Goal: Task Accomplishment & Management: Complete application form

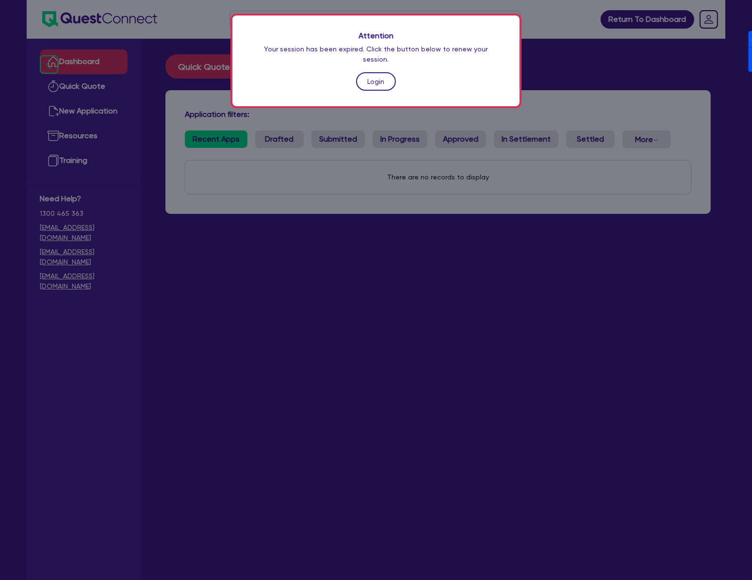
click at [361, 77] on link "Login" at bounding box center [376, 81] width 40 height 18
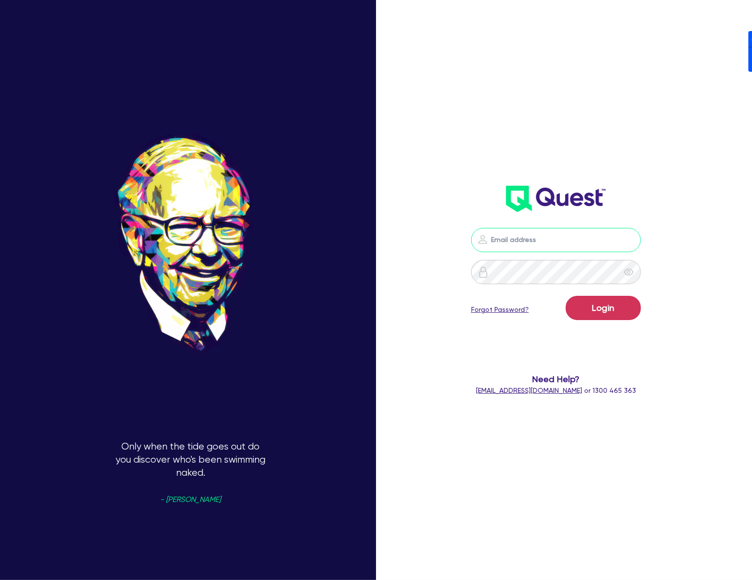
drag, startPoint x: 522, startPoint y: 235, endPoint x: 527, endPoint y: 237, distance: 5.0
click at [522, 235] on input "email" at bounding box center [556, 240] width 170 height 24
click at [0, 579] on nordpass-portal at bounding box center [0, 580] width 0 height 0
type input "dean.tinellis@quest.finance"
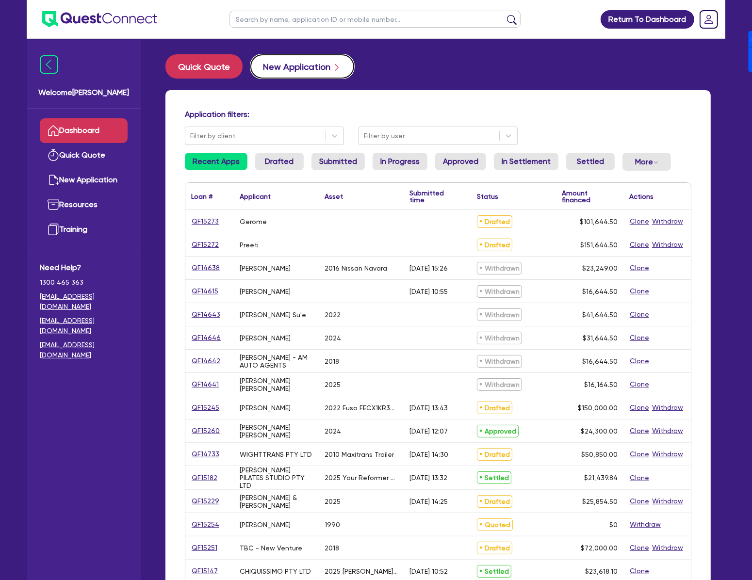
click at [299, 63] on button "New Application" at bounding box center [302, 66] width 104 height 24
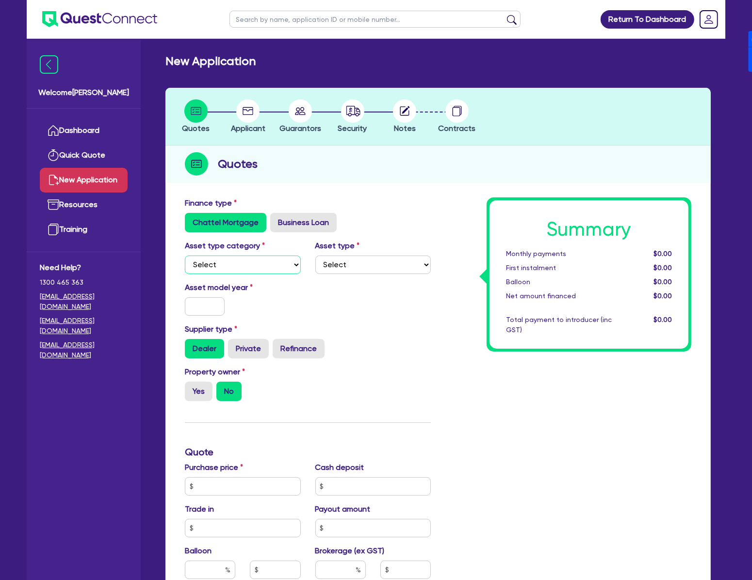
click at [248, 267] on select "Select Cars and light trucks Primary assets Secondary assets Tertiary assets" at bounding box center [243, 265] width 116 height 18
click at [185, 256] on select "Select Cars and light trucks Primary assets Secondary assets Tertiary assets" at bounding box center [243, 265] width 116 height 18
click at [283, 256] on select "Select Cars and light trucks Primary assets Secondary assets Tertiary assets" at bounding box center [243, 265] width 116 height 18
select select "PRIMARY_ASSETS"
click at [185, 256] on select "Select Cars and light trucks Primary assets Secondary assets Tertiary assets" at bounding box center [243, 265] width 116 height 18
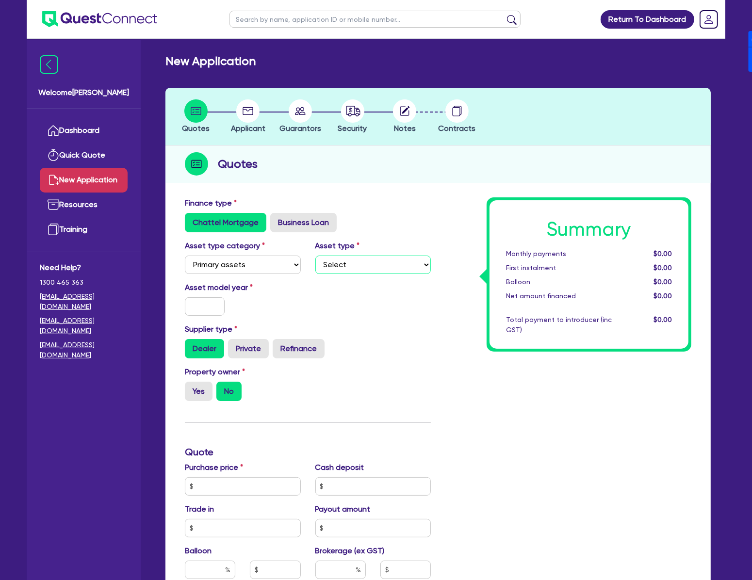
click at [372, 268] on select "Select Heavy trucks over 4.5 tonne Trailers Bus and coaches Yellow goods and ex…" at bounding box center [373, 265] width 116 height 18
select select "CONSTRUCTION_AND_EARTHMOVING_EQUIPMENT"
click at [315, 256] on select "Select Heavy trucks over 4.5 tonne Trailers Bus and coaches Yellow goods and ex…" at bounding box center [373, 265] width 116 height 18
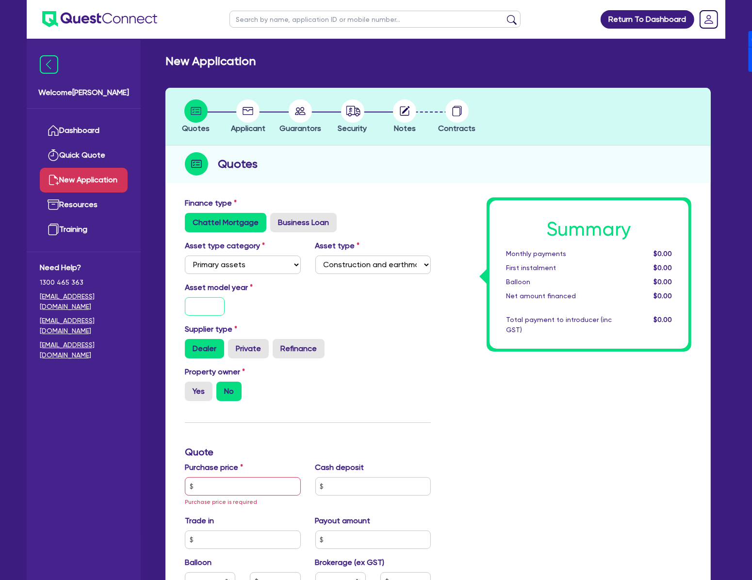
click at [221, 305] on input "text" at bounding box center [205, 306] width 40 height 18
type input "2025"
click at [202, 388] on label "Yes" at bounding box center [199, 391] width 28 height 19
click at [191, 388] on input "Yes" at bounding box center [188, 385] width 6 height 6
radio input "true"
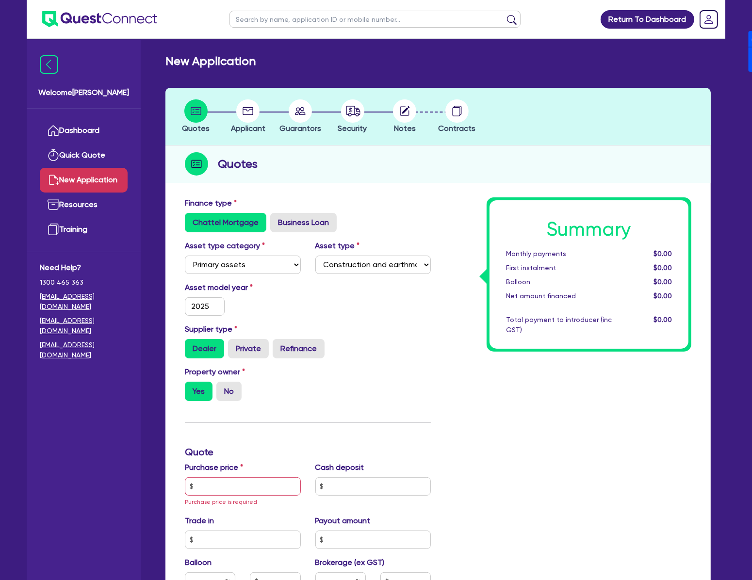
click at [242, 496] on div "Purchase price Purchase price is required" at bounding box center [242, 485] width 130 height 46
click at [244, 493] on input "text" at bounding box center [243, 486] width 116 height 18
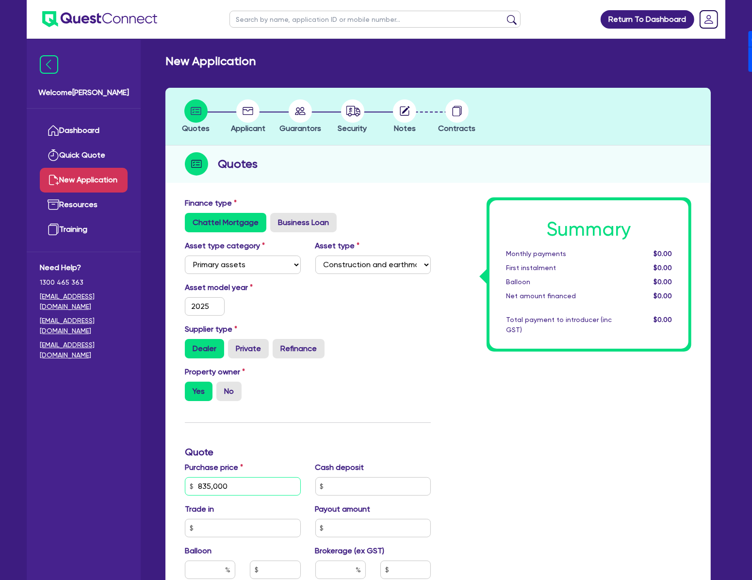
type input "835,000"
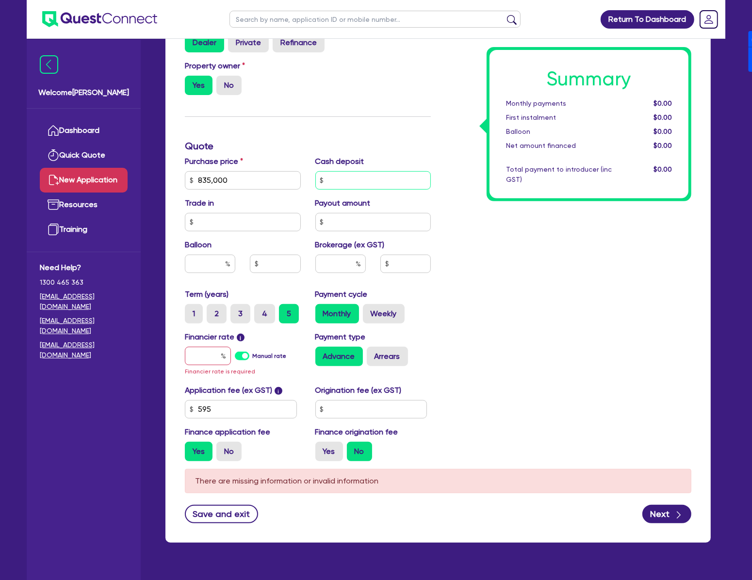
scroll to position [323, 0]
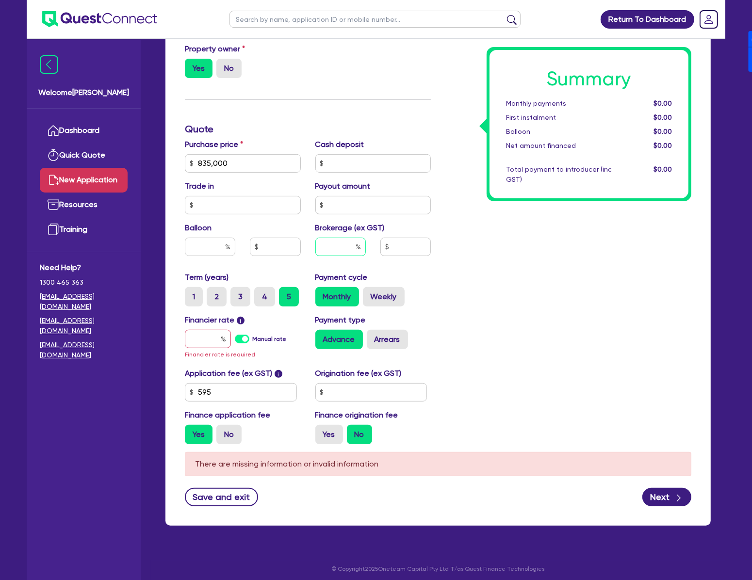
click at [353, 243] on input "text" at bounding box center [340, 247] width 50 height 18
type input "4"
click at [449, 258] on div "Summary Monthly payments $0.00 First instalment $0.00 Balloon $0.00 Net amount …" at bounding box center [568, 163] width 260 height 578
click at [252, 338] on label "Manual rate" at bounding box center [269, 339] width 34 height 9
click at [0, 0] on input "Manual rate" at bounding box center [0, 0] width 0 height 0
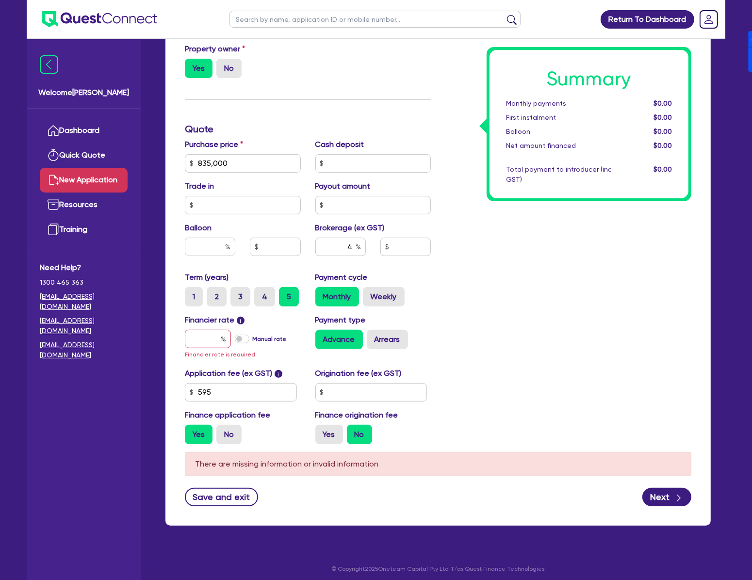
type input "33,426.18"
type input "17"
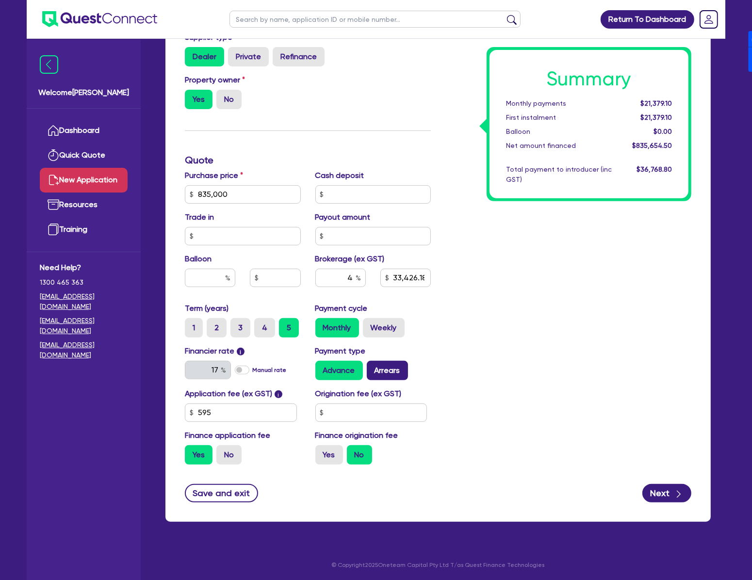
click at [381, 370] on label "Arrears" at bounding box center [387, 370] width 41 height 19
click at [373, 367] on input "Arrears" at bounding box center [370, 364] width 6 height 6
radio input "true"
type input "33,426.18"
click at [385, 416] on input "text" at bounding box center [371, 412] width 112 height 18
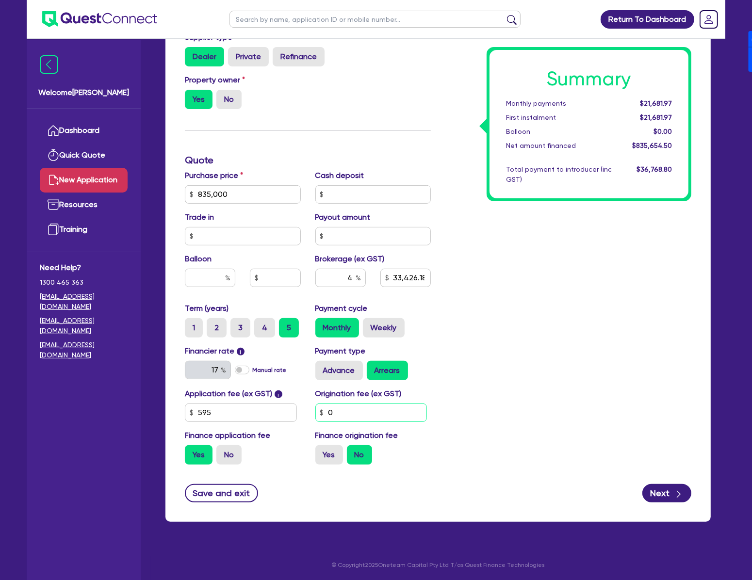
type input "0"
type input "33,426.18"
click at [342, 453] on div "Yes No" at bounding box center [373, 454] width 116 height 19
click at [335, 458] on label "Yes" at bounding box center [329, 454] width 28 height 19
click at [321, 451] on input "Yes" at bounding box center [318, 448] width 6 height 6
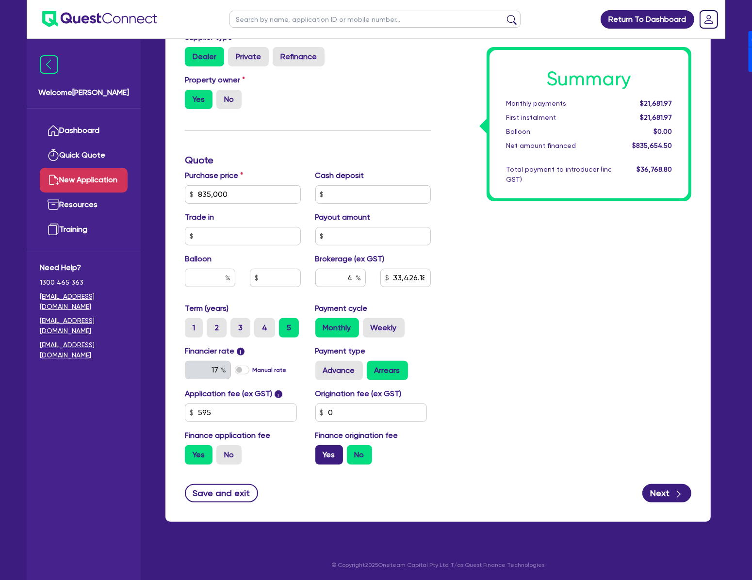
radio input "true"
click at [578, 484] on div "Save and exit Next" at bounding box center [437, 493] width 521 height 18
click at [673, 497] on div "button" at bounding box center [678, 493] width 11 height 12
type input "33,426.18"
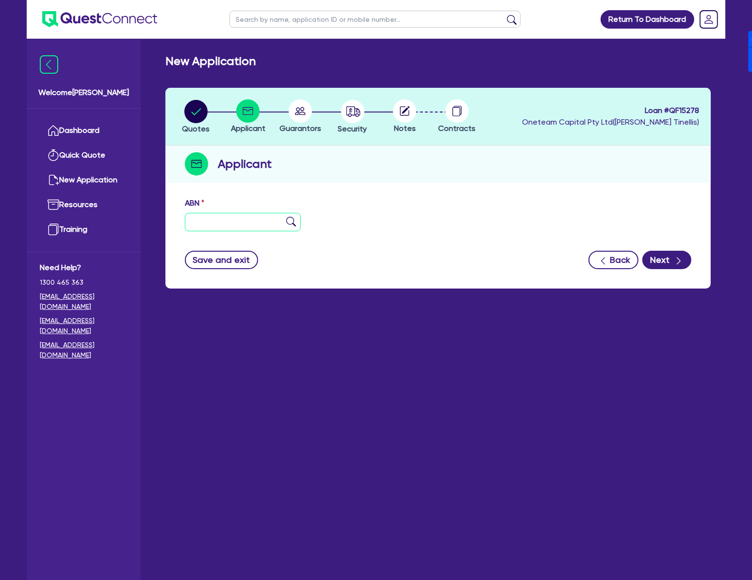
click at [252, 222] on input "text" at bounding box center [243, 222] width 116 height 18
type input "11 111 111 111"
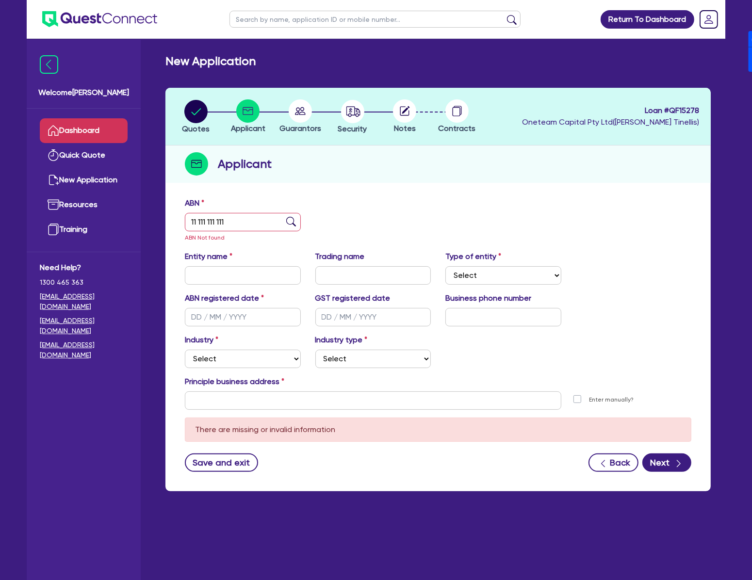
click at [91, 132] on link "Dashboard" at bounding box center [84, 130] width 88 height 25
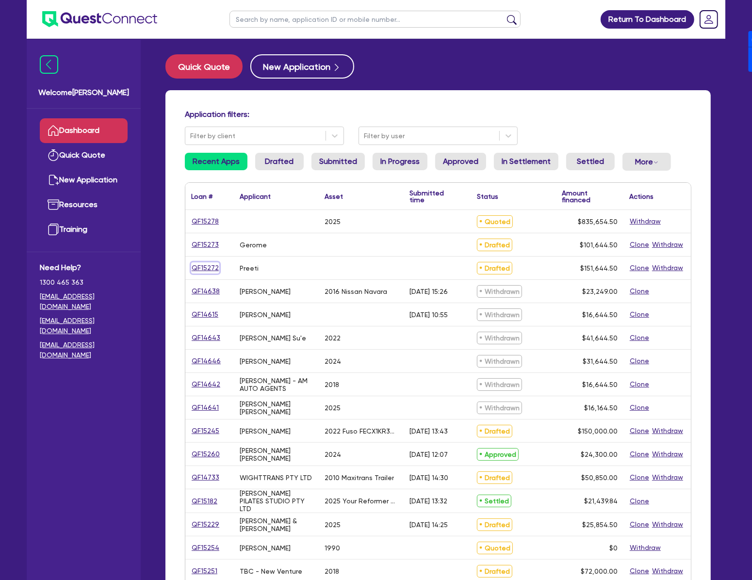
click at [196, 266] on link "QF15272" at bounding box center [205, 267] width 28 height 11
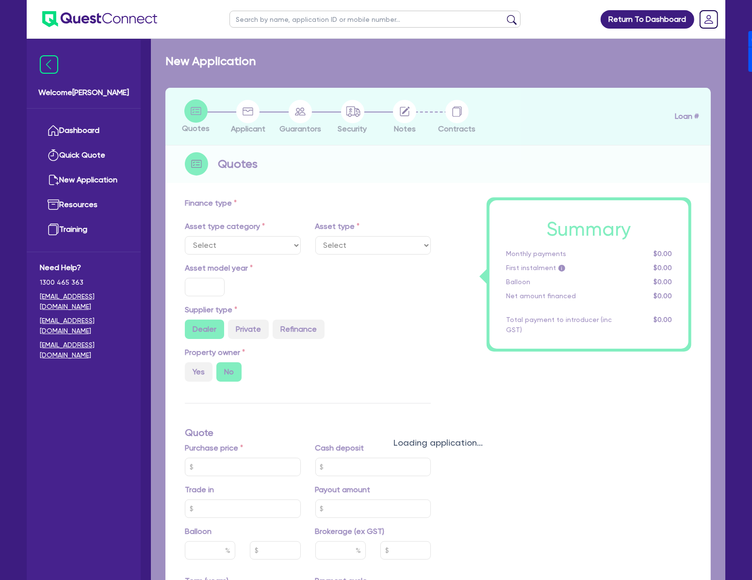
type input "150,000"
type input "4"
type input "6,065.78"
type input "17"
type input "900"
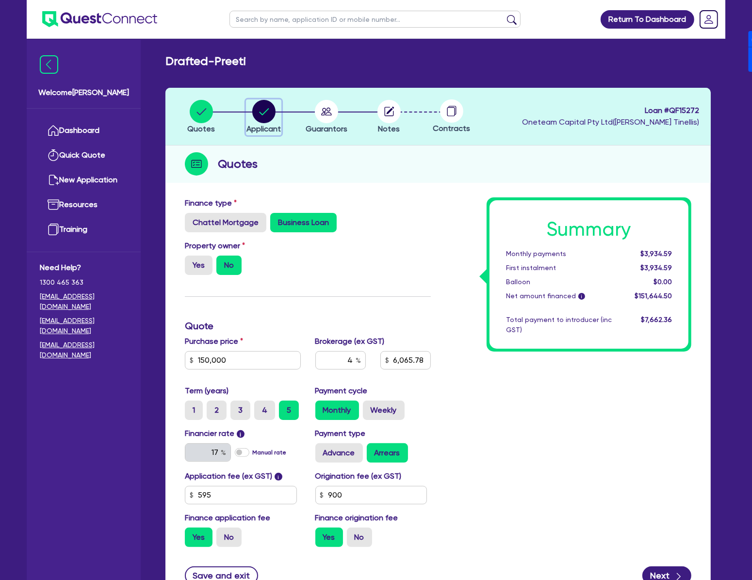
click at [263, 112] on circle "button" at bounding box center [263, 111] width 23 height 23
select select "SOLE_TRADER"
select select "ACCOMODATION_FOOD"
select select "HOTELS"
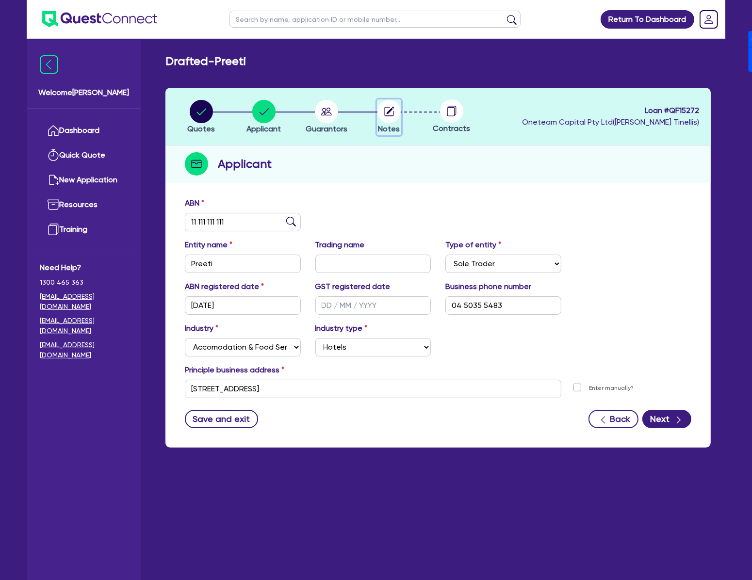
click at [392, 113] on circle "button" at bounding box center [388, 111] width 23 height 23
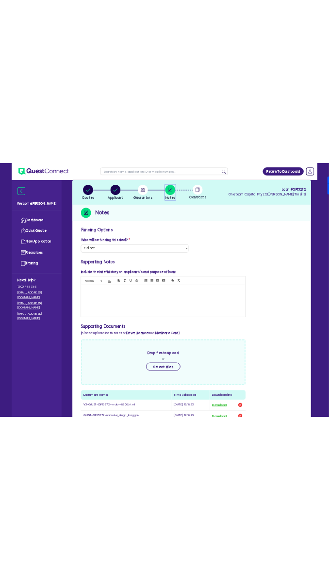
scroll to position [386, 0]
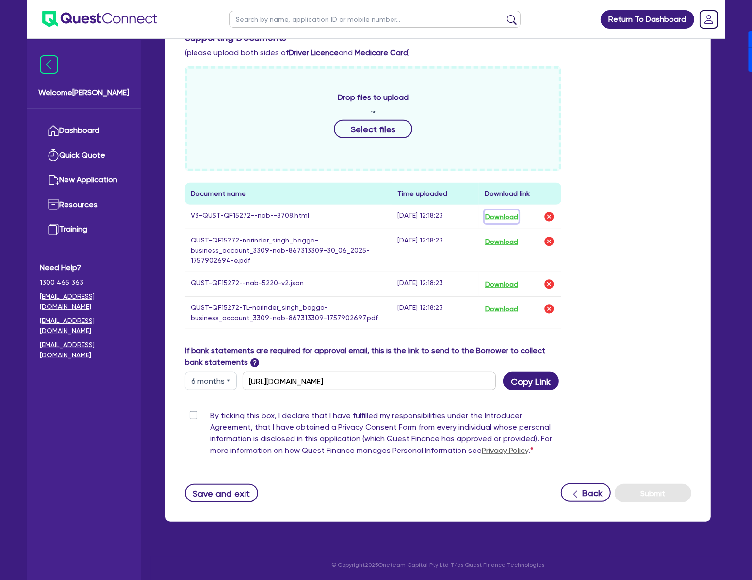
click at [506, 217] on button "Download" at bounding box center [501, 216] width 34 height 13
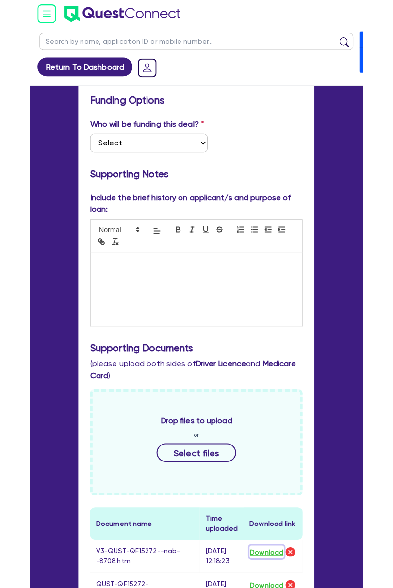
scroll to position [0, 0]
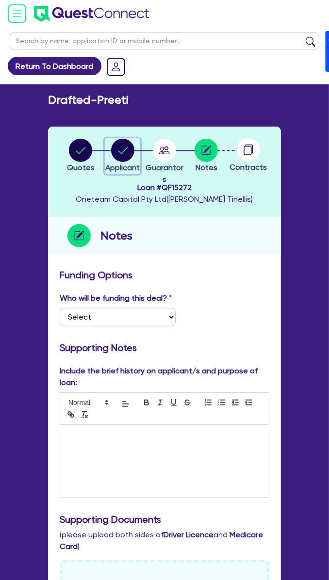
click at [116, 143] on circle "button" at bounding box center [122, 150] width 23 height 23
select select "SOLE_TRADER"
select select "ACCOMODATION_FOOD"
select select "HOTELS"
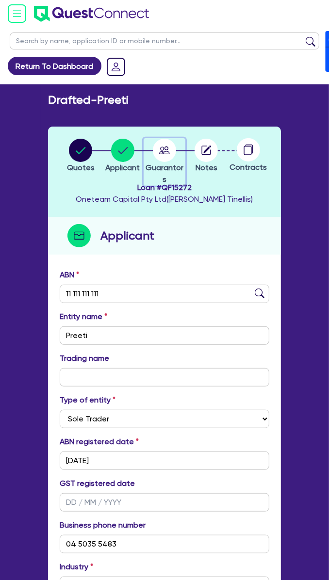
click at [167, 145] on circle "button" at bounding box center [164, 150] width 23 height 23
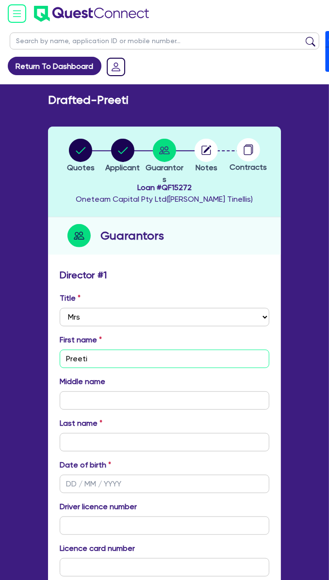
click at [130, 355] on input "Preeti" at bounding box center [164, 359] width 209 height 18
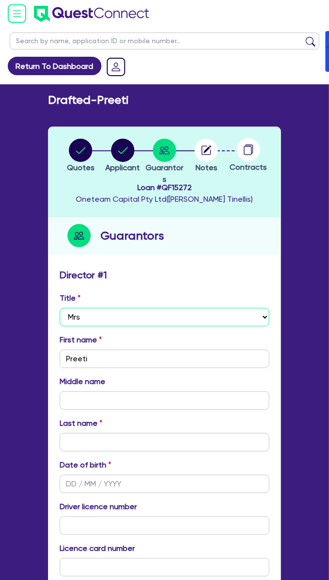
click at [113, 320] on select "Select Mr Mrs Ms Miss Dr" at bounding box center [164, 317] width 209 height 18
select select "MR"
click at [60, 308] on select "Select Mr Mrs Ms Miss Dr" at bounding box center [164, 317] width 209 height 18
type input "0"
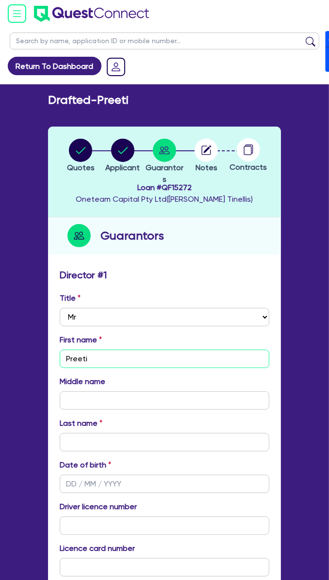
click at [102, 365] on input "Preeti" at bounding box center [164, 359] width 209 height 18
type input "N"
type input "0"
type input "Na"
type input "0"
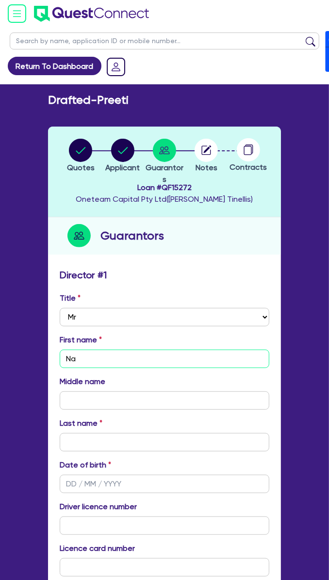
type input "Nar"
type input "0"
type input "Nari"
type input "0"
type input "Narin"
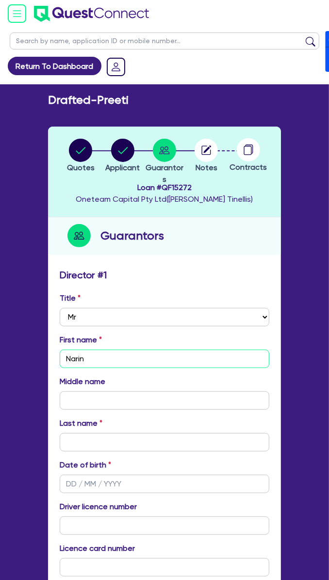
type input "0"
type input "Narind"
type input "0"
type input "Narinde"
type input "0"
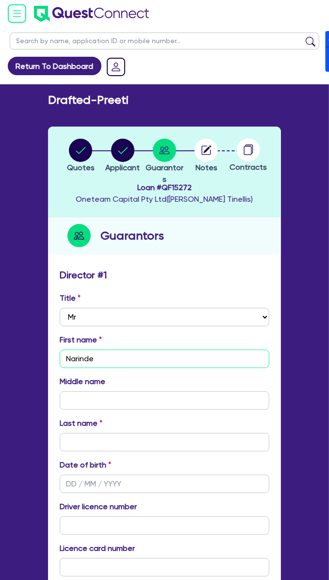
type input "Narinder"
type input "0"
type input "Narinder"
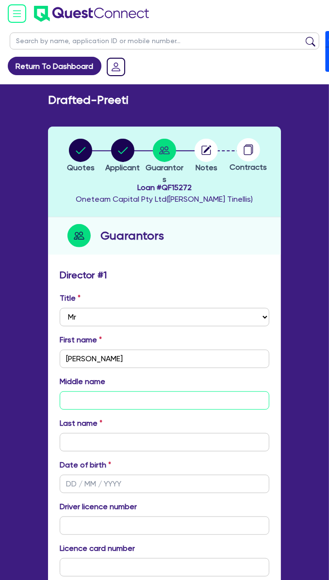
type input "S"
type input "0"
type input "Si"
type input "0"
type input "Sin"
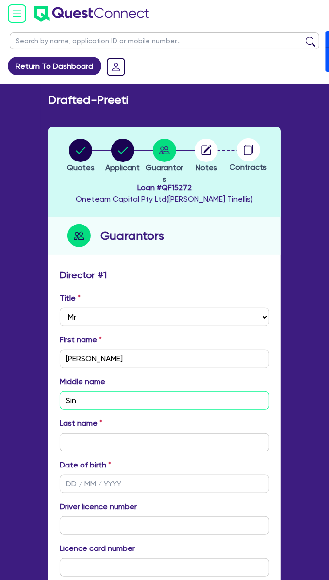
type input "0"
type input "Sing"
type input "0"
type input "Singh"
type input "0"
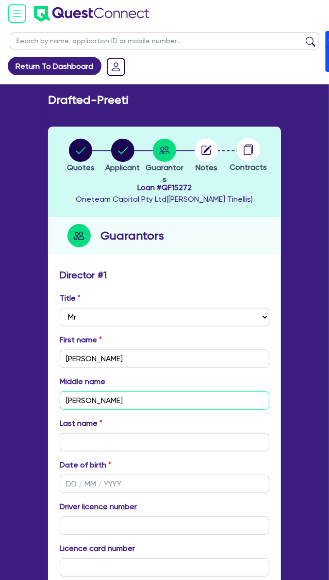
type input "Singh"
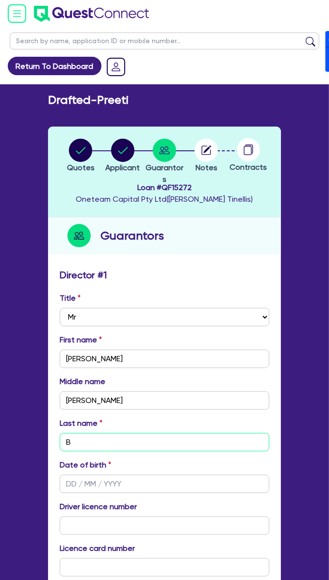
type input "B"
type input "0"
type input "Ba"
type input "0"
type input "Bag"
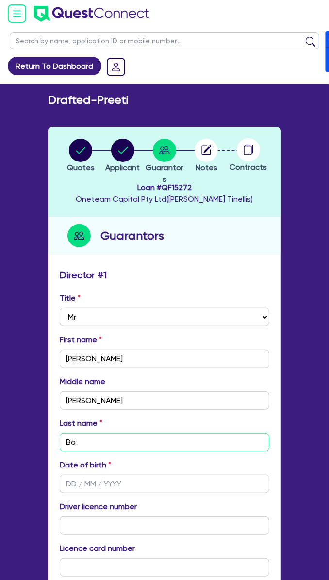
type input "0"
type input "Bagg"
type input "0"
type input "Bagga"
type input "0"
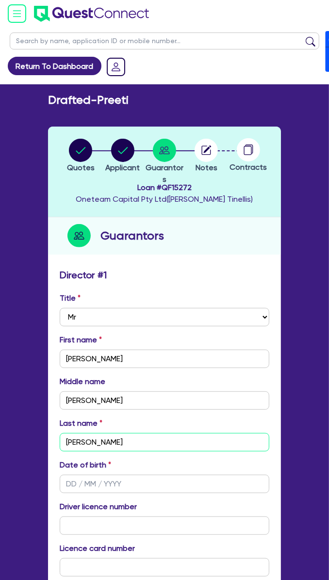
type input "Bagga"
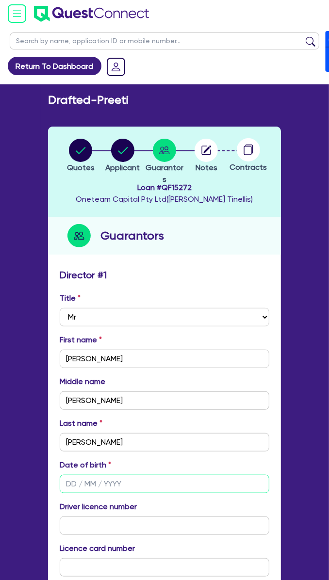
type input "0 / /"
type input "0"
type input "02/ /"
type input "0"
type input "02/1 /"
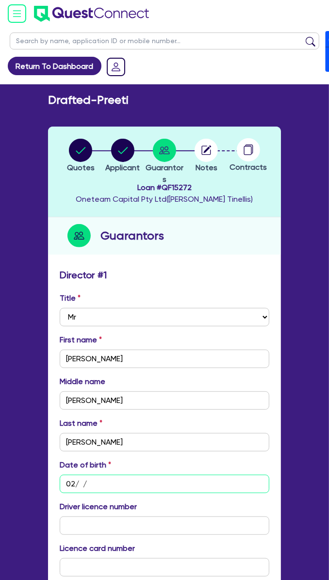
type input "0"
type input "02/12/"
type input "0"
type input "02/12/1"
type input "0"
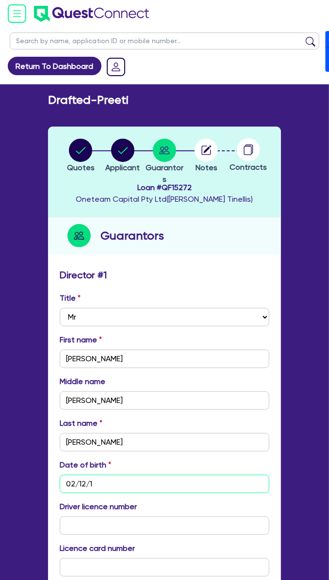
type input "02/12/19"
type input "0"
type input "02/12/198"
type input "0"
type input "02/12/1983"
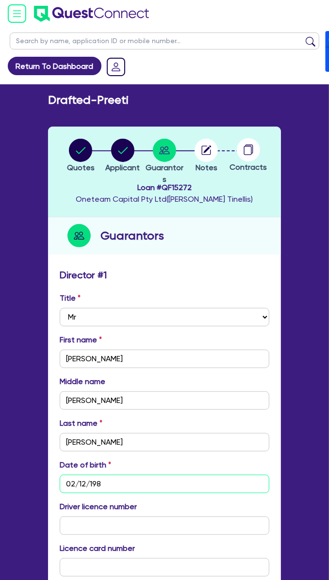
type input "0"
type input "02/12/1983"
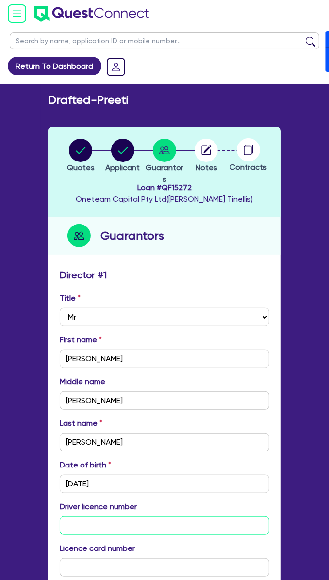
type input "2"
type input "0"
type input "21"
type input "0"
type input "210"
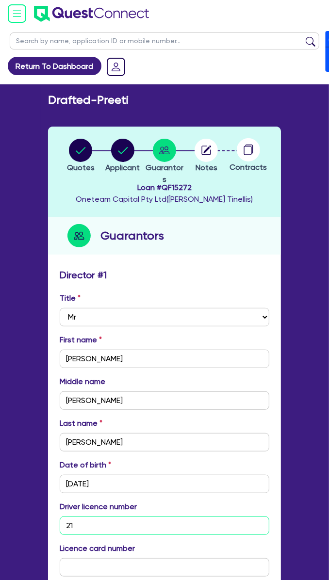
type input "0"
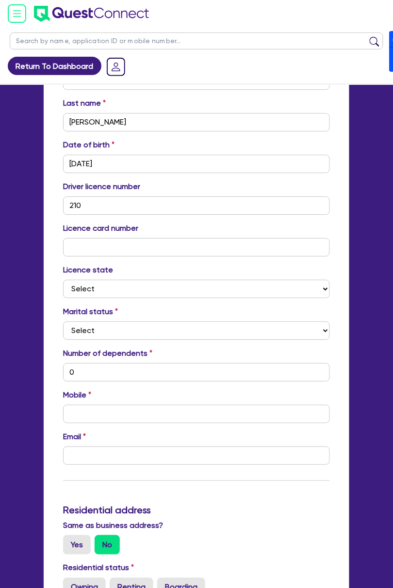
scroll to position [323, 0]
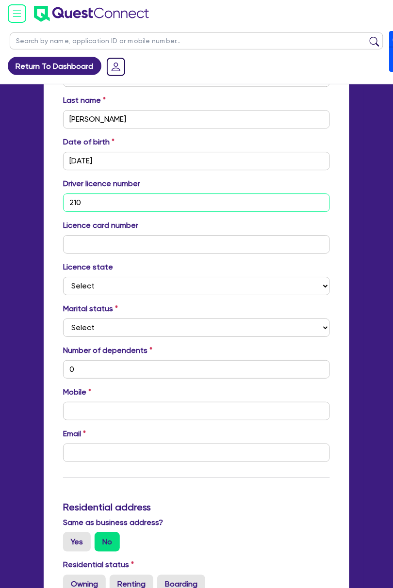
click at [104, 203] on input "210" at bounding box center [196, 202] width 267 height 18
click at [112, 202] on input "210" at bounding box center [196, 202] width 267 height 18
type input "2107"
type input "0"
type input "21077"
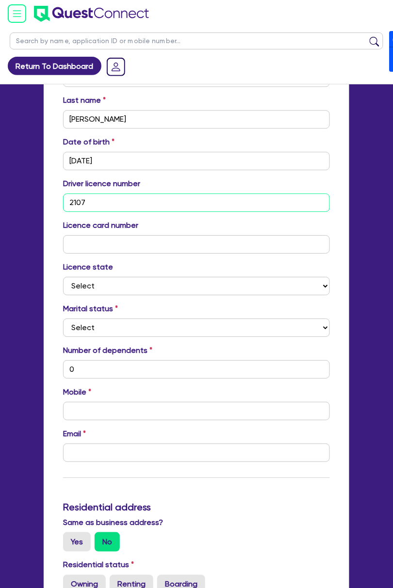
type input "0"
type input "210776"
type input "0"
type input "2107765"
type input "0"
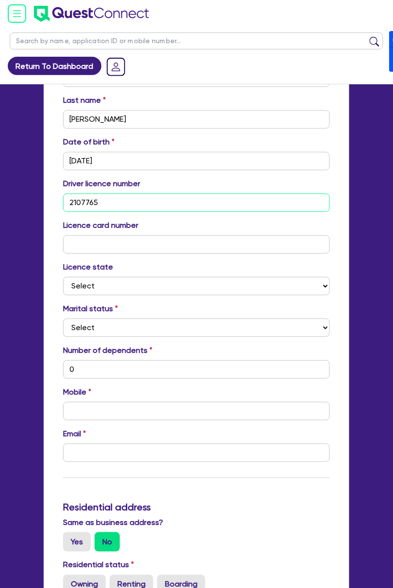
type input "21077658"
type input "0"
type input "21077658`"
type input "0"
type input "21077658"
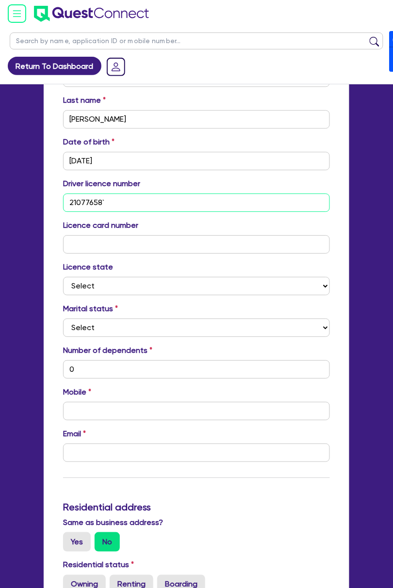
type input "0"
type input "21077658"
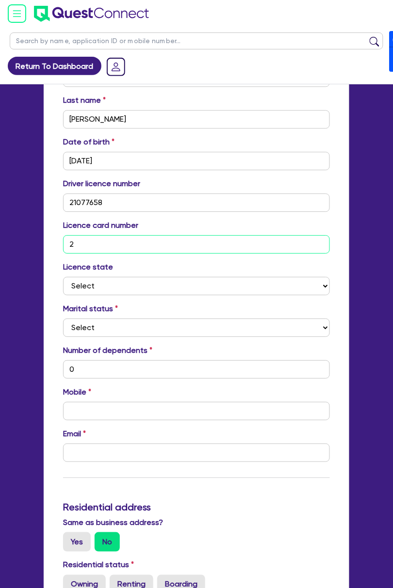
type input "2"
type input "0"
type input "20"
type input "0"
type input "205"
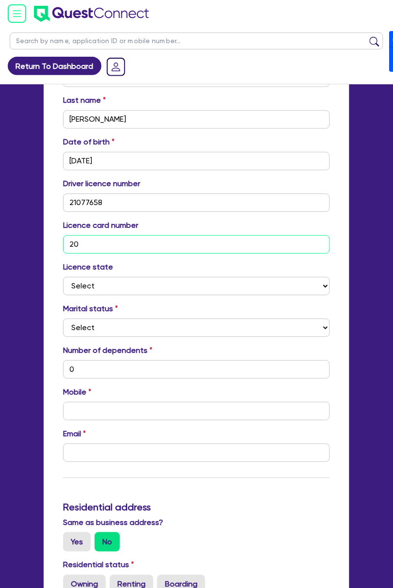
type input "0"
type input "2054"
type input "0"
type input "20545"
type input "0"
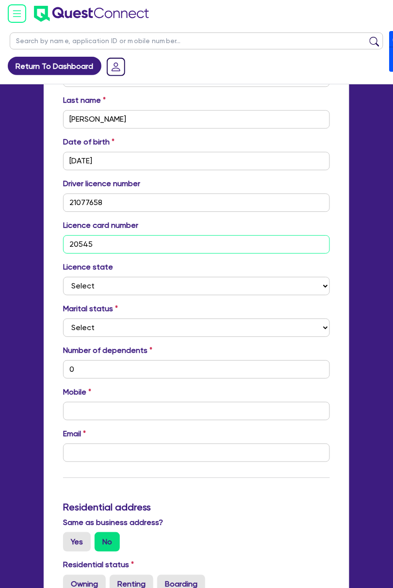
type input "205458"
type input "0"
type input "2054589"
type input "0"
type input "20545891"
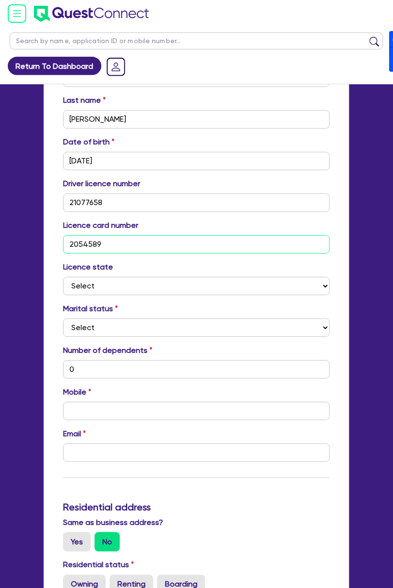
type input "0"
type input "205458918"
type input "0"
type input "2054589183"
type input "0"
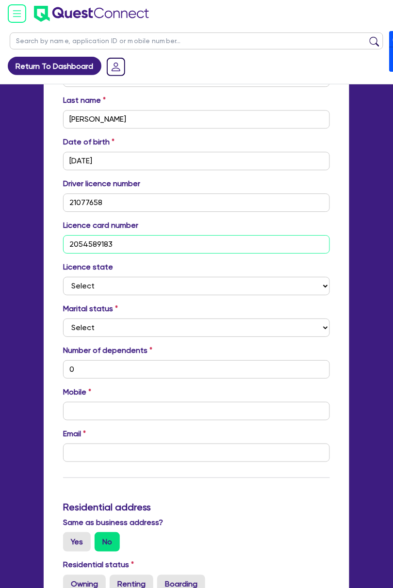
type input "2054589183"
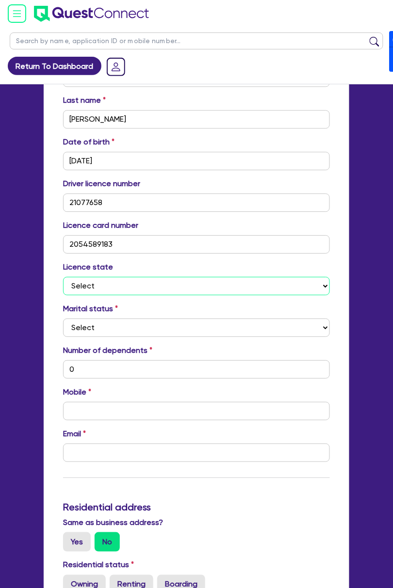
select select "NSW"
type input "0"
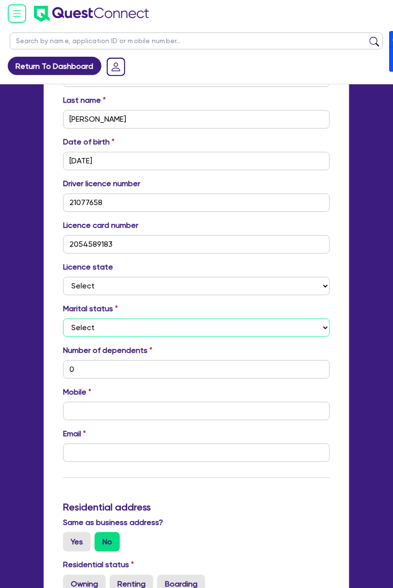
select select "SINGLE"
type input "0"
select select "MARRIED"
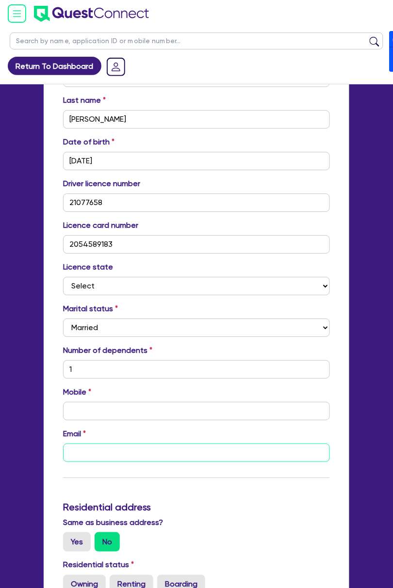
click at [78, 450] on input "email" at bounding box center [196, 453] width 267 height 18
paste input "narinderpreet2@gmail.com"
type input "1"
type input "narinderpreet2@gmail.com"
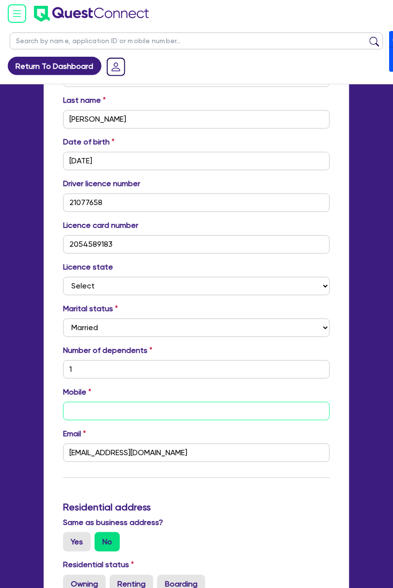
click at [98, 403] on input "text" at bounding box center [196, 411] width 267 height 18
type input "1"
type input "0"
type input "1"
type input "04"
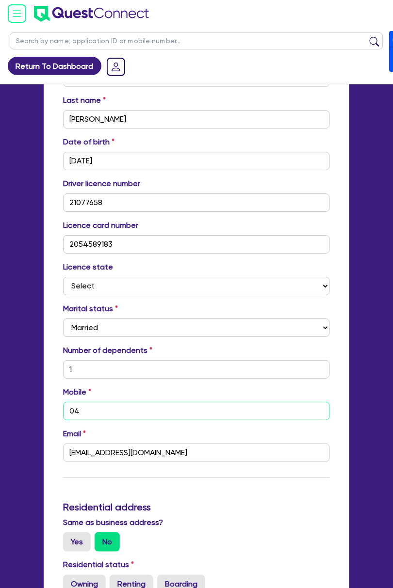
type input "1"
type input "045"
type input "1"
type input "0452"
type input "1"
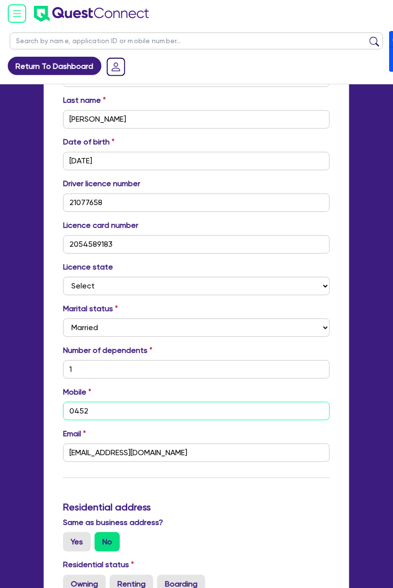
type input "0452 1"
type input "1"
type input "0452 19"
type input "1"
type input "0452 192"
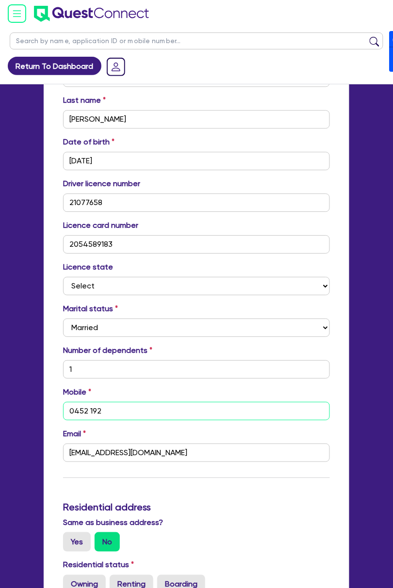
type input "1"
type input "0452 192 0"
type input "1"
type input "0452 192 07"
type input "1"
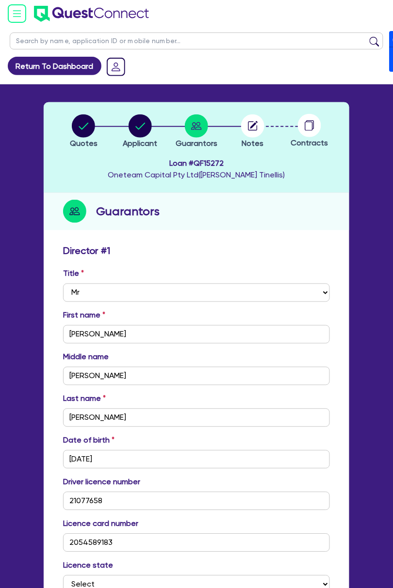
scroll to position [0, 0]
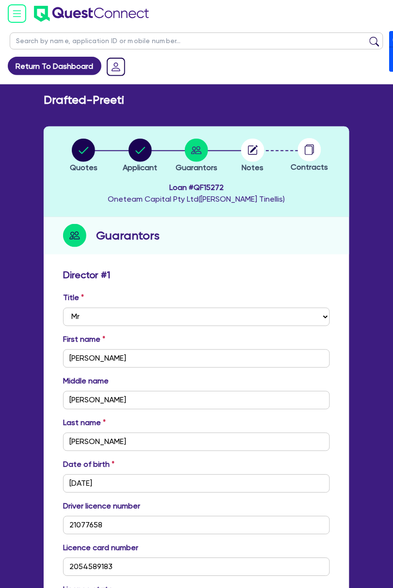
type input "0452 192 071"
click at [139, 147] on circle "button" at bounding box center [139, 150] width 23 height 23
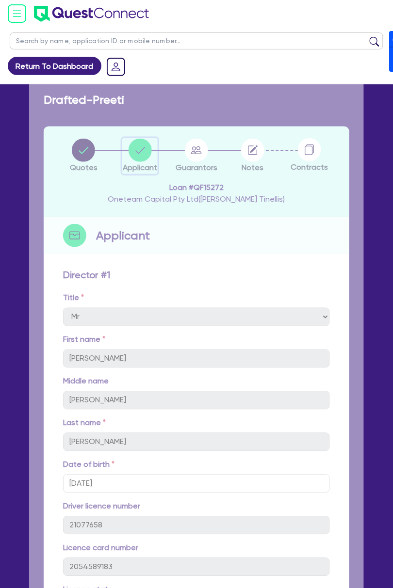
select select "SOLE_TRADER"
select select "ACCOMODATION_FOOD"
select select "HOTELS"
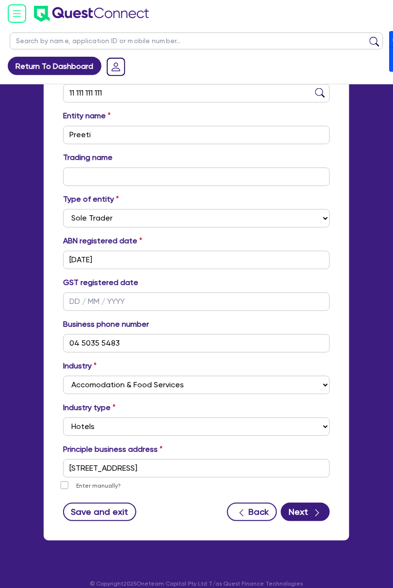
scroll to position [212, 0]
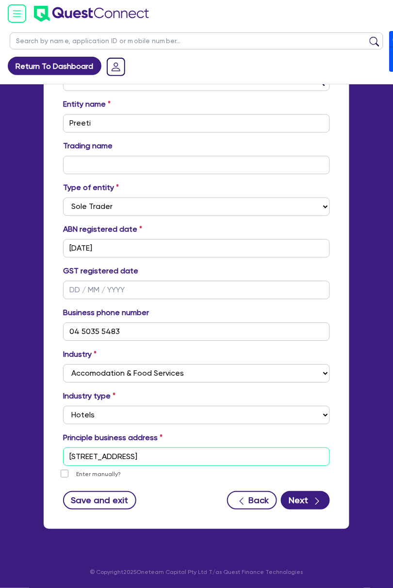
click at [228, 454] on input "100 Barangaroo Ave Sydney NSW 2000" at bounding box center [196, 457] width 267 height 18
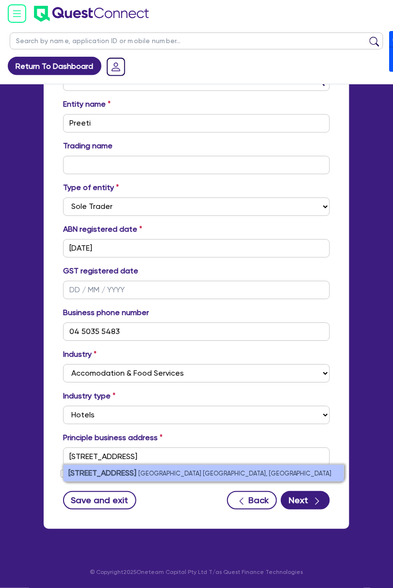
click at [227, 478] on li "22 Rosecrea Ct Glenmore Park NSW, Australia" at bounding box center [204, 474] width 280 height 16
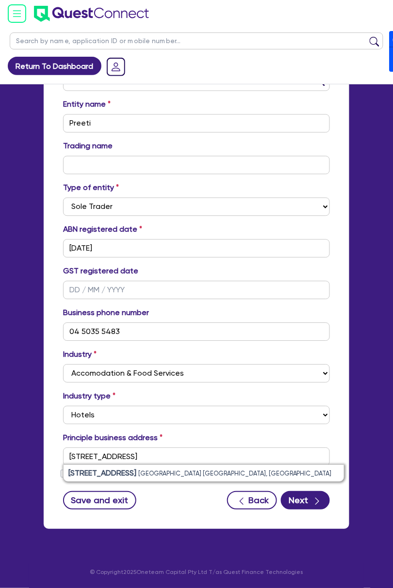
type input "22 Rosecrea Ct Glenmore Park NSW 2745"
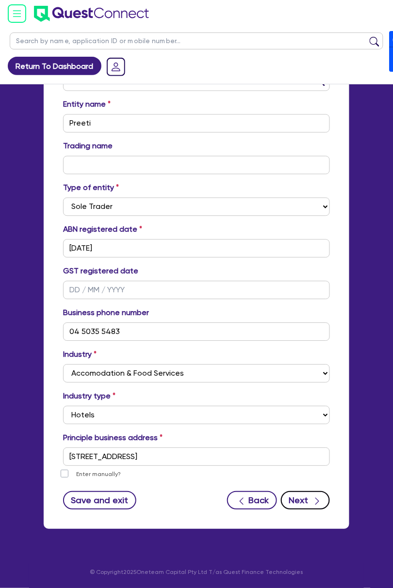
click at [297, 498] on button "Next" at bounding box center [305, 501] width 49 height 18
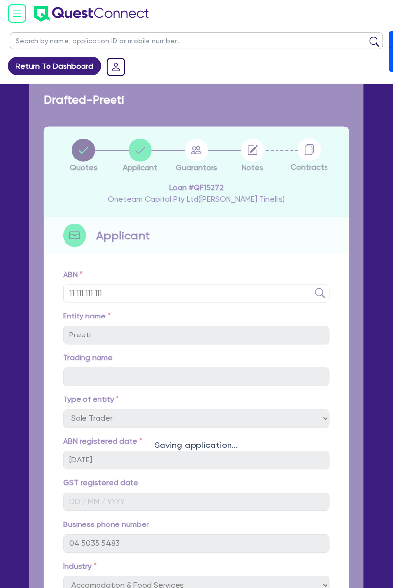
select select "MR"
select select "NSW"
select select "MARRIED"
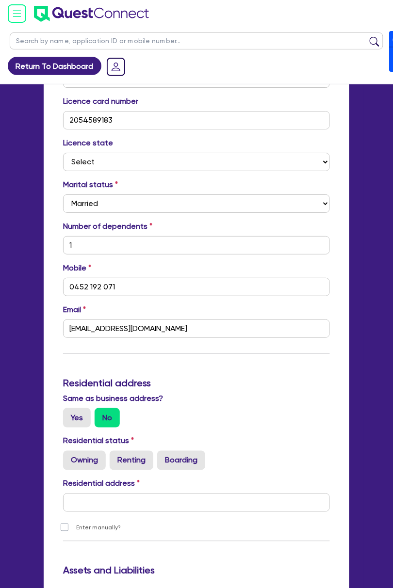
scroll to position [452, 0]
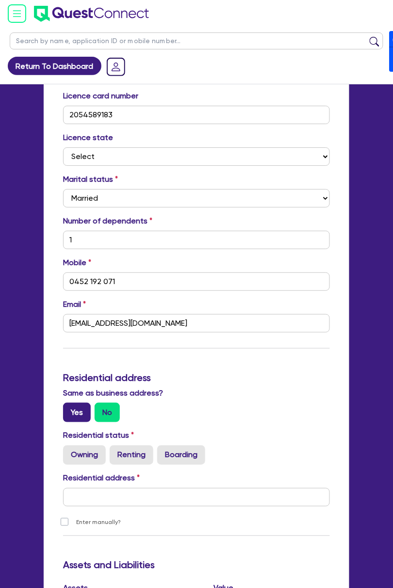
click at [80, 410] on label "Yes" at bounding box center [77, 412] width 28 height 19
click at [69, 409] on input "Yes" at bounding box center [66, 406] width 6 height 6
radio input "true"
type input "1"
type input "0452 192 071"
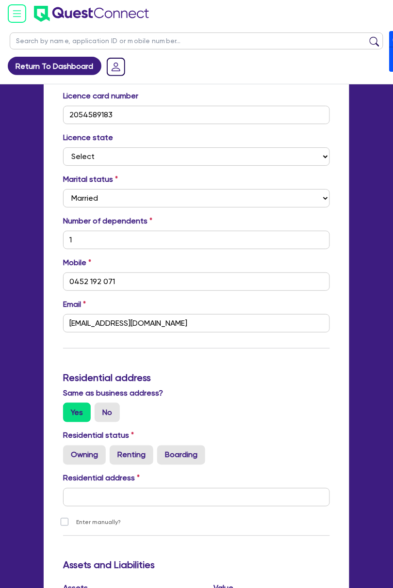
type input "22 Rosecrea Ct Glenmore Park NSW 2745"
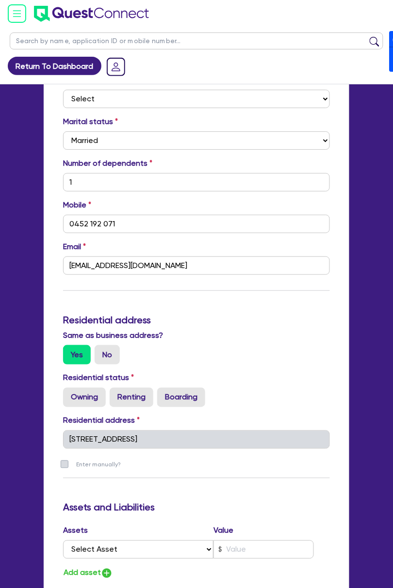
scroll to position [517, 0]
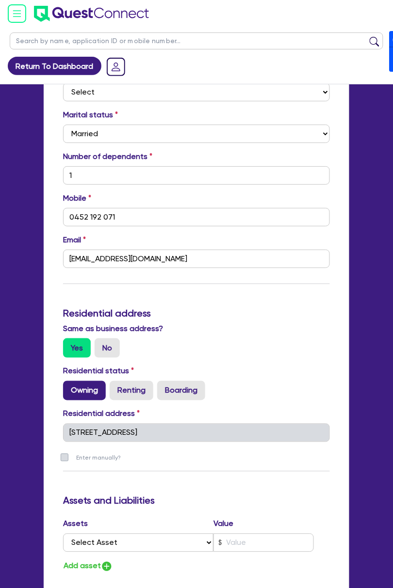
click at [88, 395] on label "Owning" at bounding box center [84, 390] width 43 height 19
click at [69, 387] on input "Owning" at bounding box center [66, 384] width 6 height 6
radio input "true"
type input "1"
type input "0452 192 071"
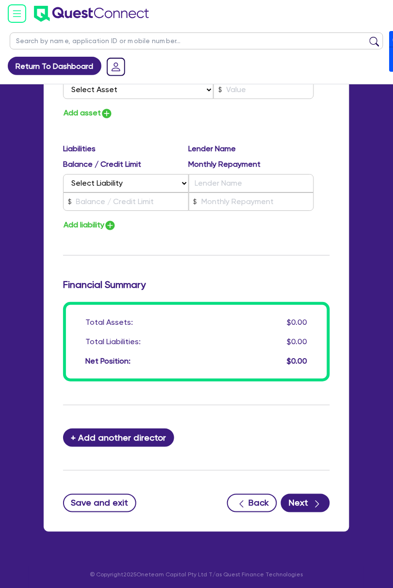
scroll to position [974, 0]
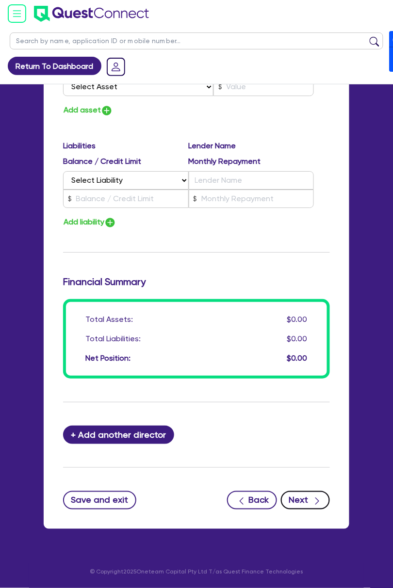
click at [295, 502] on button "Next" at bounding box center [305, 500] width 49 height 18
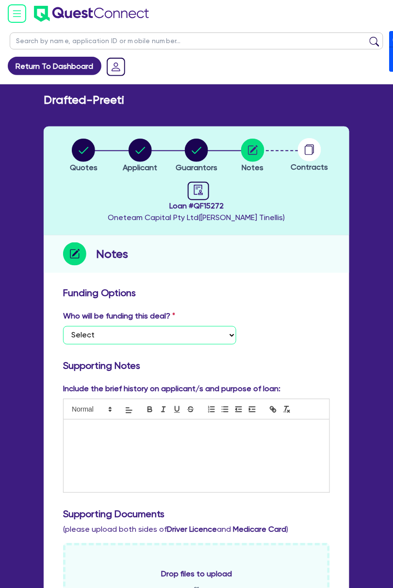
click at [158, 338] on select "Select I want Quest to fund 100% I will fund 100% I will co-fund with Quest Oth…" at bounding box center [149, 335] width 173 height 18
select select "Other"
click at [63, 326] on select "Select I want Quest to fund 100% I will fund 100% I will co-fund with Quest Oth…" at bounding box center [149, 335] width 173 height 18
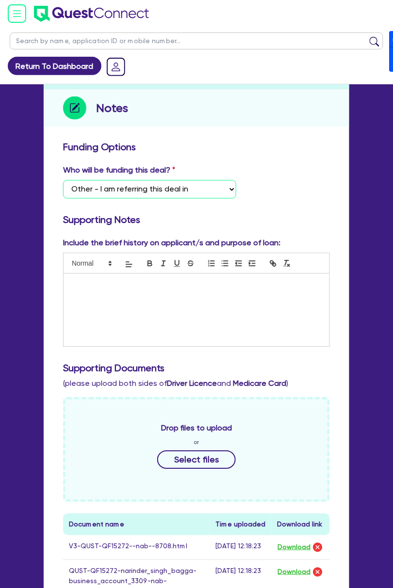
scroll to position [517, 0]
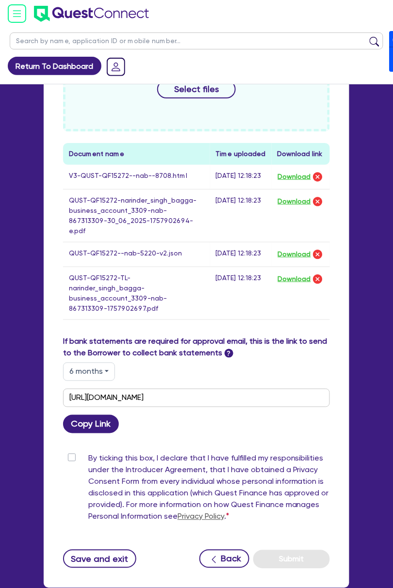
click at [88, 453] on label "By ticking this box, I declare that I have fulfilled my responsibilities under …" at bounding box center [208, 490] width 241 height 74
click at [71, 453] on input "By ticking this box, I declare that I have fulfilled my responsibilities under …" at bounding box center [67, 457] width 8 height 9
checkbox input "true"
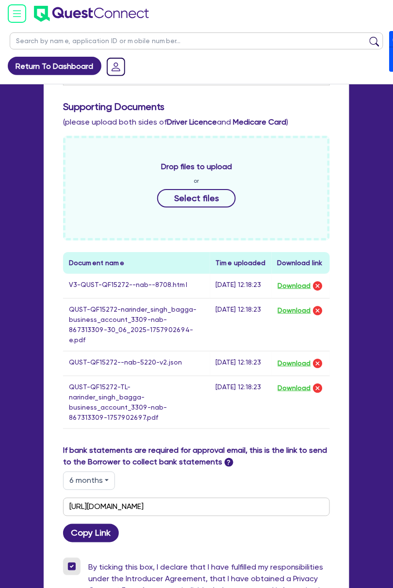
scroll to position [0, 0]
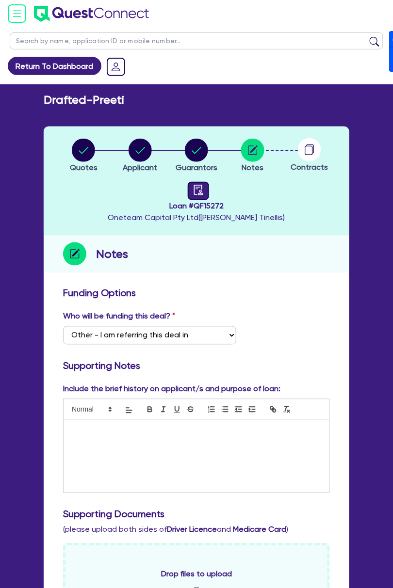
click at [204, 190] on icon "audit" at bounding box center [198, 190] width 11 height 11
select select "DRAFTED_NEW"
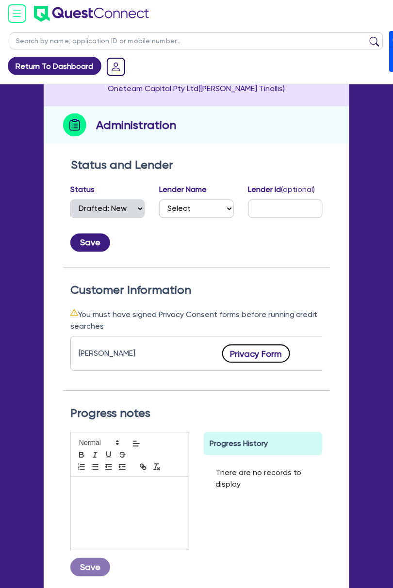
click at [249, 346] on button "Privacy Form" at bounding box center [256, 354] width 68 height 18
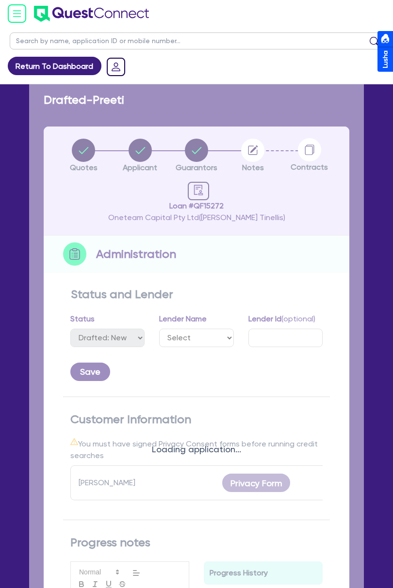
select select "DRAFTED_NEW"
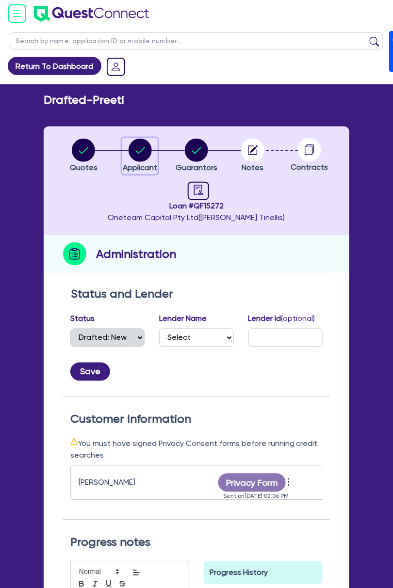
click at [144, 150] on circle "button" at bounding box center [139, 150] width 23 height 23
select select "SOLE_TRADER"
select select "ACCOMODATION_FOOD"
select select "HOTELS"
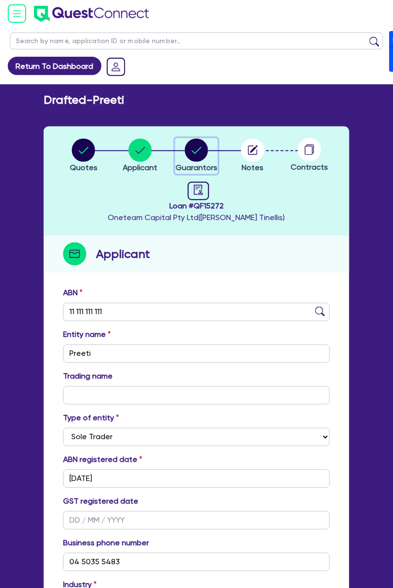
click at [202, 147] on circle "button" at bounding box center [196, 150] width 23 height 23
select select "MR"
select select "NSW"
select select "MARRIED"
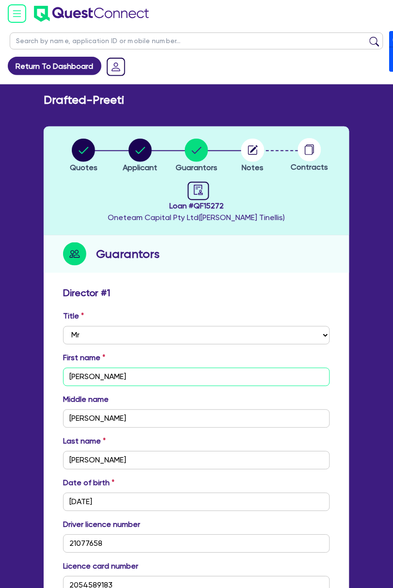
drag, startPoint x: 119, startPoint y: 381, endPoint x: 73, endPoint y: 383, distance: 46.1
click at [64, 371] on input "Narinder" at bounding box center [196, 377] width 267 height 18
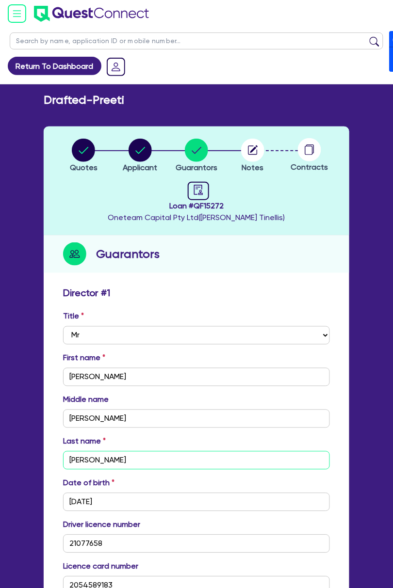
click at [124, 460] on input "Bagga" at bounding box center [196, 460] width 267 height 18
drag, startPoint x: 107, startPoint y: 463, endPoint x: 62, endPoint y: 350, distance: 121.0
click at [62, 350] on div "Title Select Mr Mrs Ms Miss Dr First name Narinder Middle name Singh Last name …" at bounding box center [196, 415] width 281 height 209
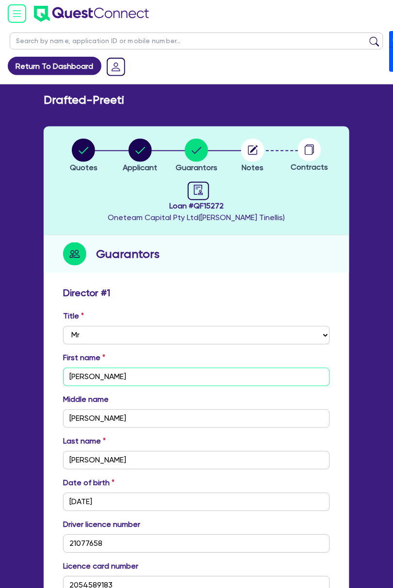
click at [68, 368] on input "Narinder" at bounding box center [196, 377] width 267 height 18
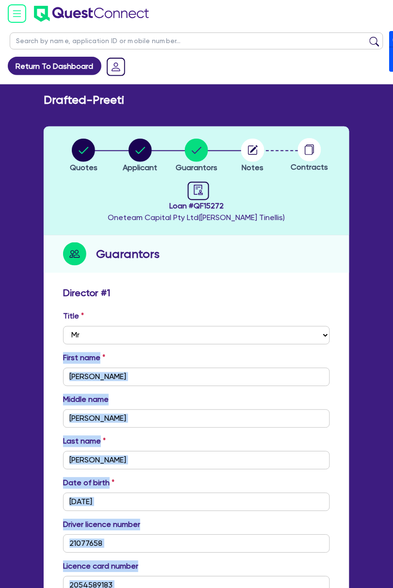
drag, startPoint x: 61, startPoint y: 352, endPoint x: 111, endPoint y: 423, distance: 87.3
click at [171, 462] on input "Bagga" at bounding box center [196, 460] width 267 height 18
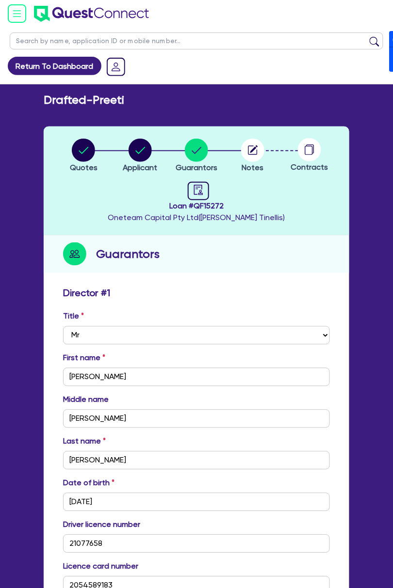
click at [64, 437] on label "Last name" at bounding box center [84, 442] width 43 height 12
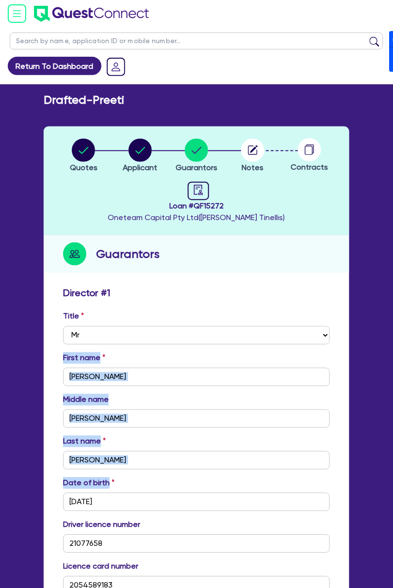
drag, startPoint x: 140, startPoint y: 474, endPoint x: 55, endPoint y: 378, distance: 128.5
copy div "First name Middle name Last name Date of birth"
click at [138, 155] on circle "button" at bounding box center [139, 150] width 23 height 23
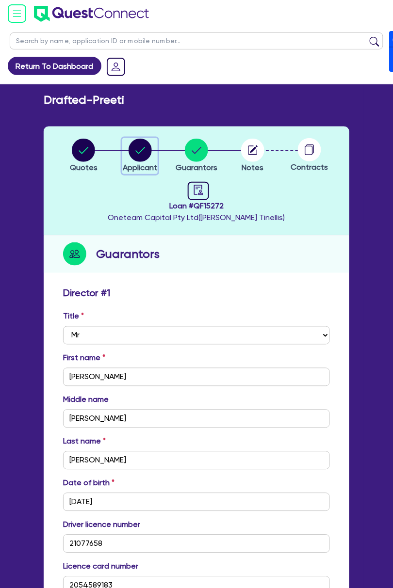
select select "SOLE_TRADER"
select select "ACCOMODATION_FOOD"
select select "HOTELS"
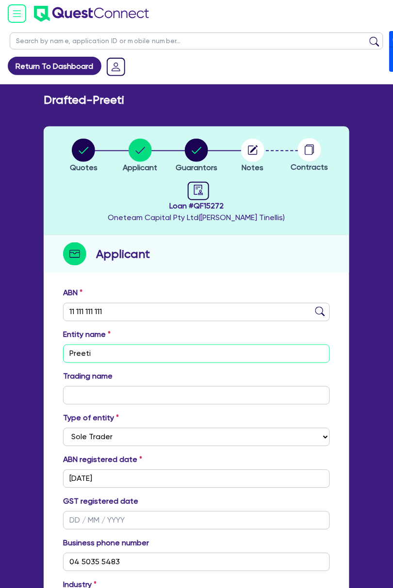
click at [135, 352] on input "Preeti" at bounding box center [196, 354] width 267 height 18
paste input "Narinder Middle name Singh Last name Bagga Date of birth"
click at [122, 350] on input "Narinder Middle name Singh Last name Bagga Date of birth" at bounding box center [196, 354] width 267 height 18
click at [152, 352] on input "Narinder Middle name Singh Last name Bagga Date of birth" at bounding box center [196, 354] width 267 height 18
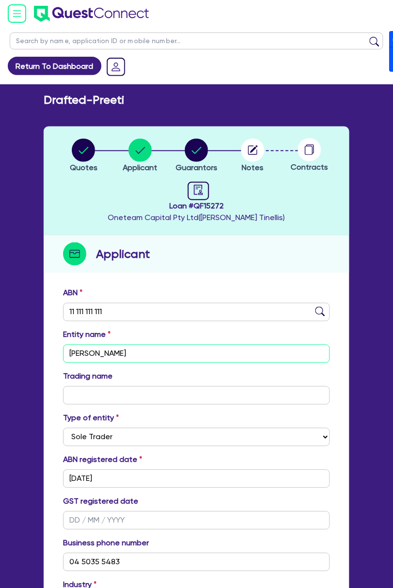
click at [70, 355] on input "Narinder Singh Bagga" at bounding box center [196, 354] width 267 height 18
type input "Narinder Singh Bagga"
click at [170, 271] on div "Applicant" at bounding box center [196, 254] width 305 height 37
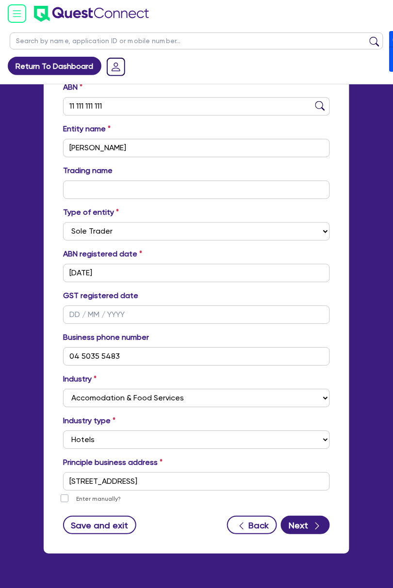
scroll to position [229, 0]
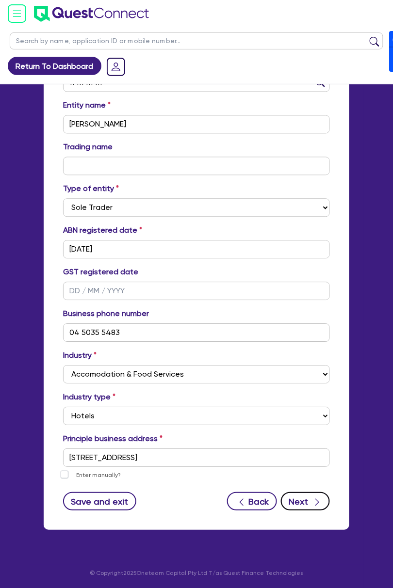
click at [315, 501] on icon "button" at bounding box center [317, 503] width 10 height 10
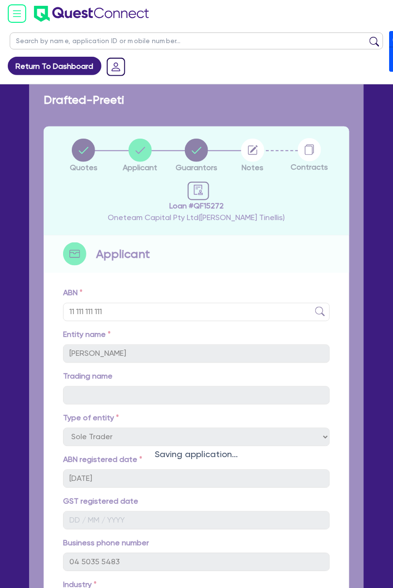
select select "MR"
select select "NSW"
select select "MARRIED"
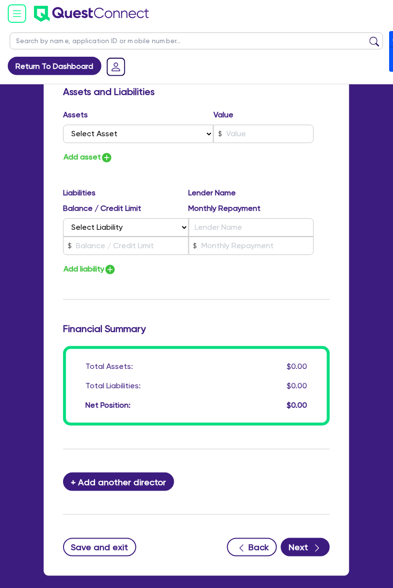
scroll to position [992, 0]
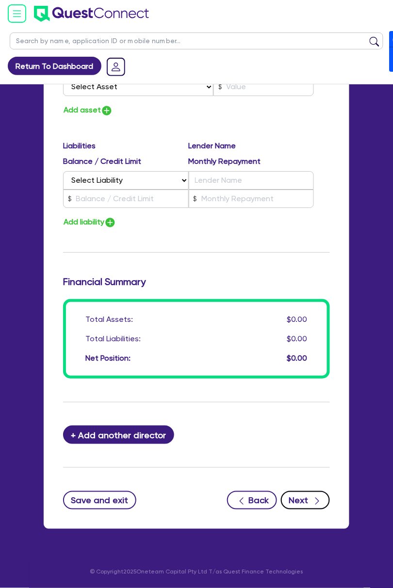
click at [302, 496] on button "Next" at bounding box center [305, 500] width 49 height 18
